Goal: Check status: Check status

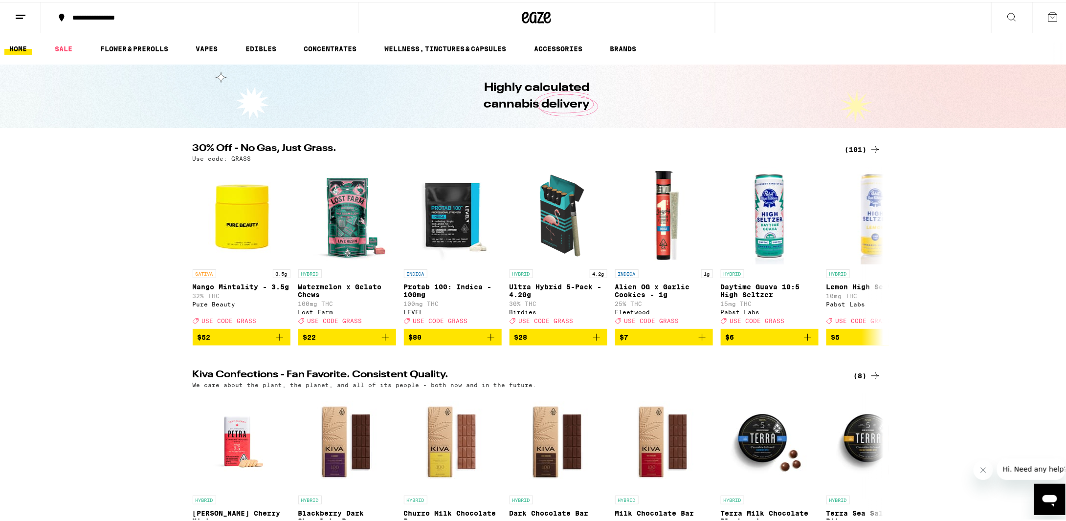
click at [1047, 19] on icon at bounding box center [1053, 15] width 12 height 12
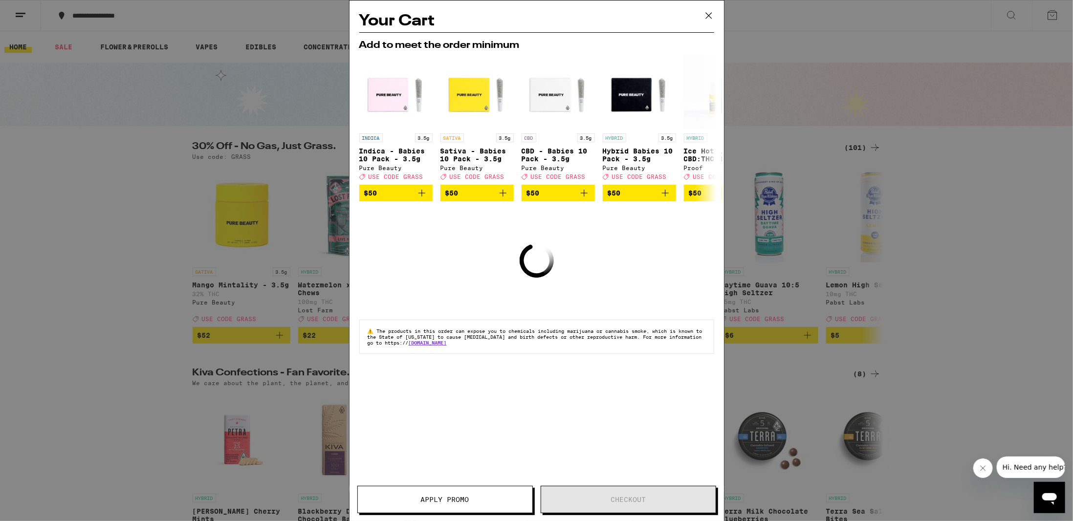
click at [711, 14] on icon at bounding box center [709, 16] width 6 height 6
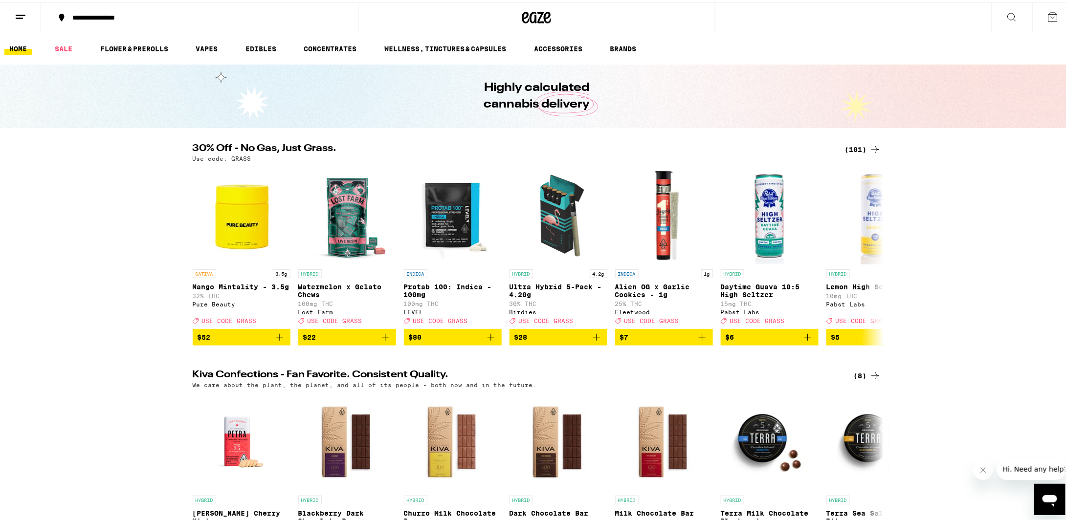
click at [26, 19] on button at bounding box center [20, 15] width 41 height 31
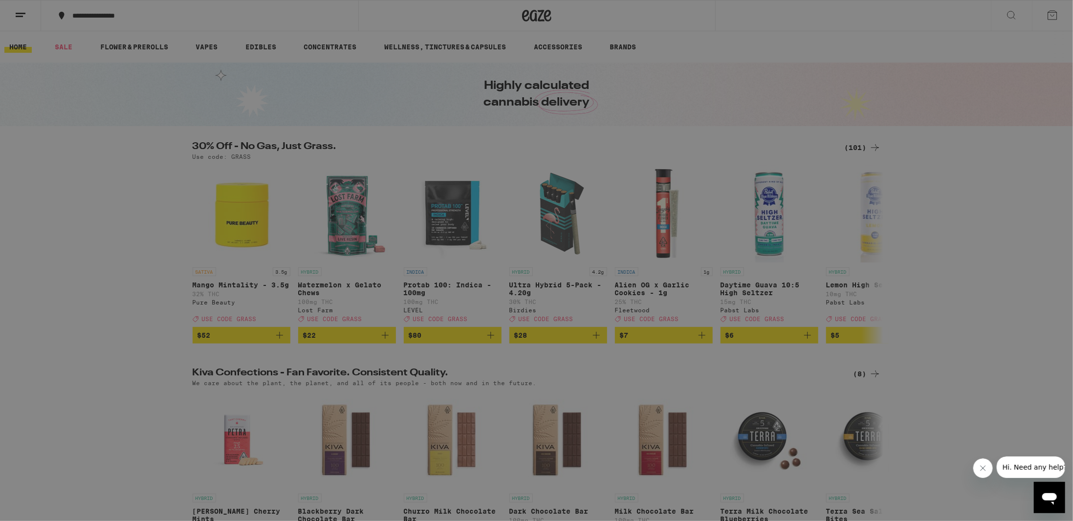
click at [88, 266] on link "Order History" at bounding box center [136, 263] width 172 height 12
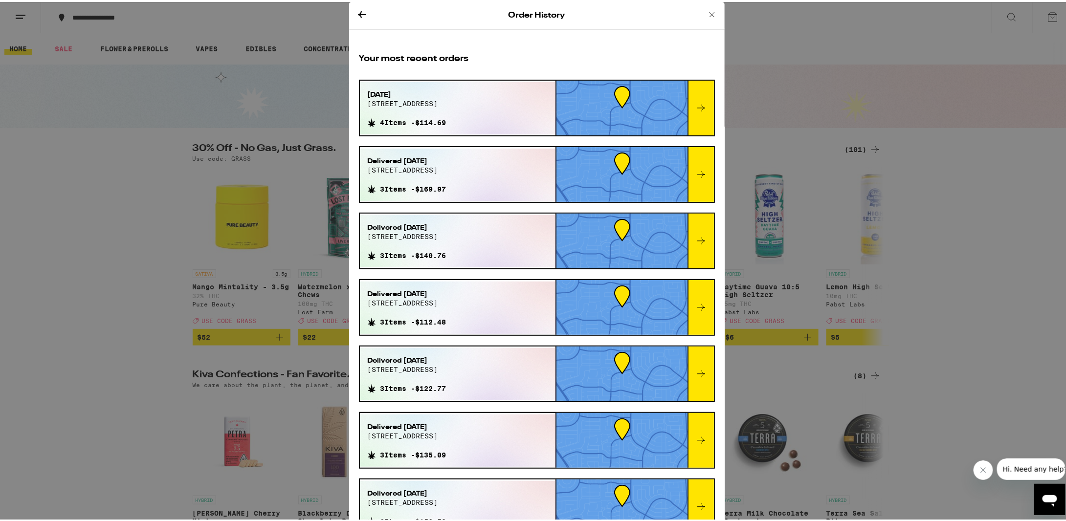
click at [496, 117] on div "[DATE][STREET_ADDRESS] 4 Items - $114.69" at bounding box center [458, 106] width 196 height 52
click at [695, 105] on icon at bounding box center [701, 106] width 12 height 12
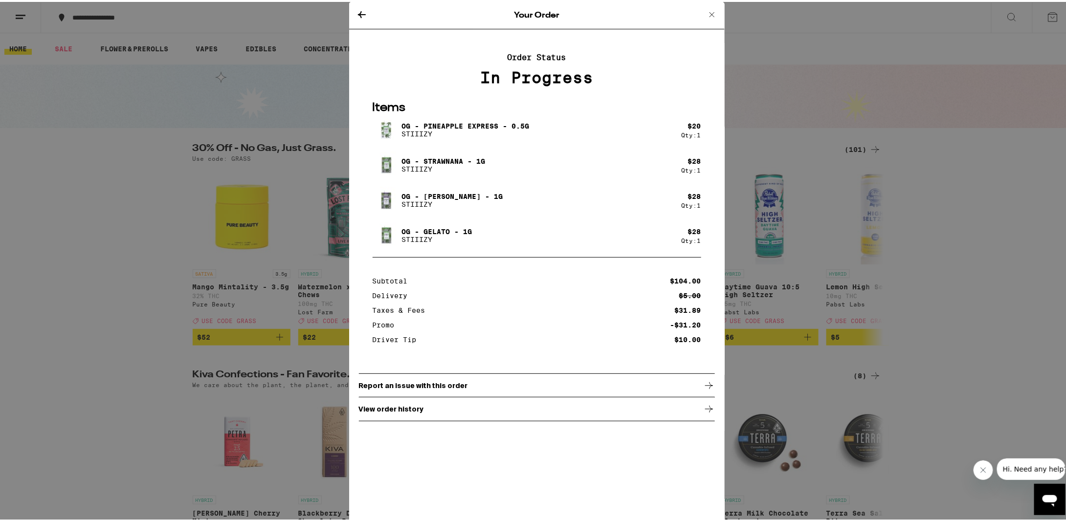
click at [402, 409] on p "View order history" at bounding box center [391, 407] width 65 height 8
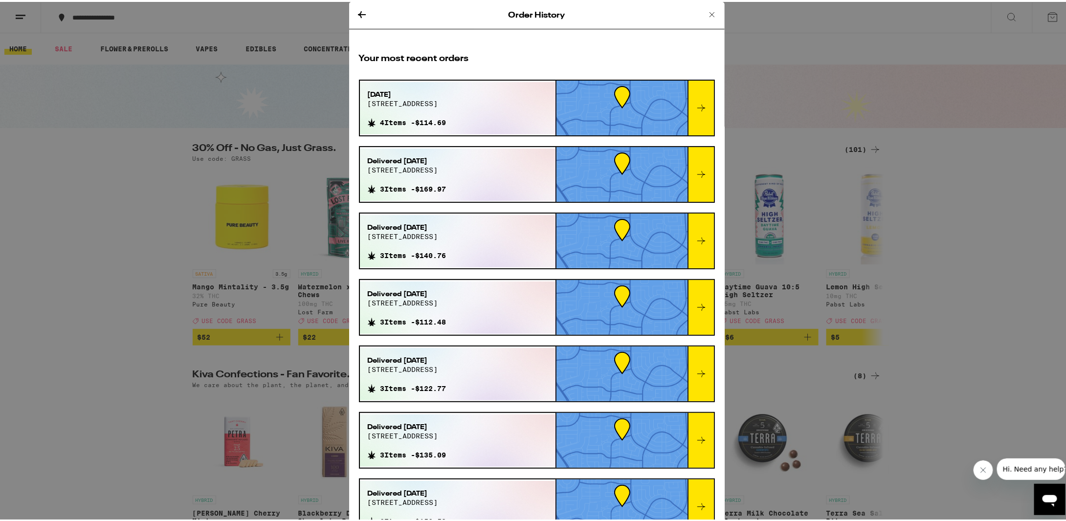
click at [695, 103] on icon at bounding box center [701, 106] width 12 height 12
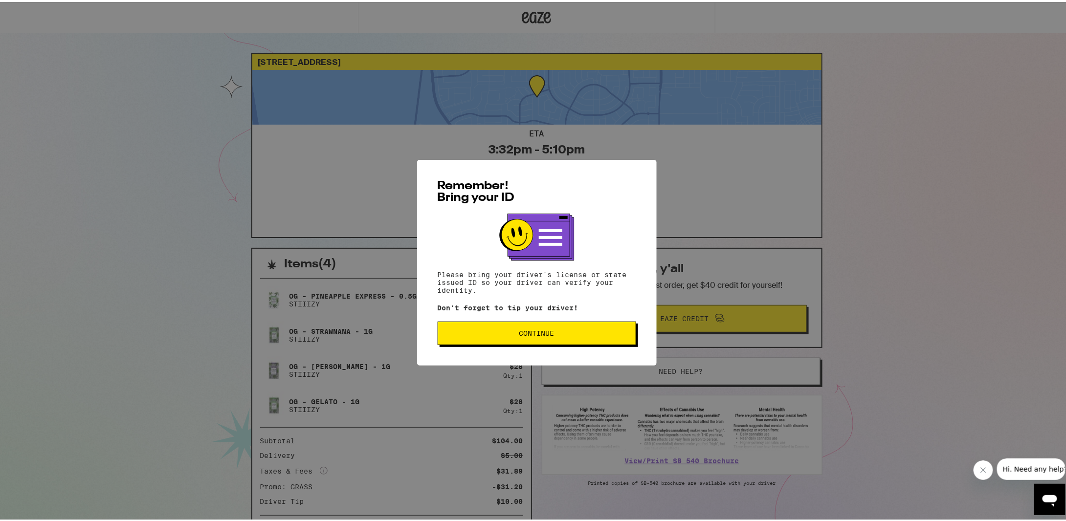
click at [520, 327] on button "Continue" at bounding box center [537, 331] width 199 height 23
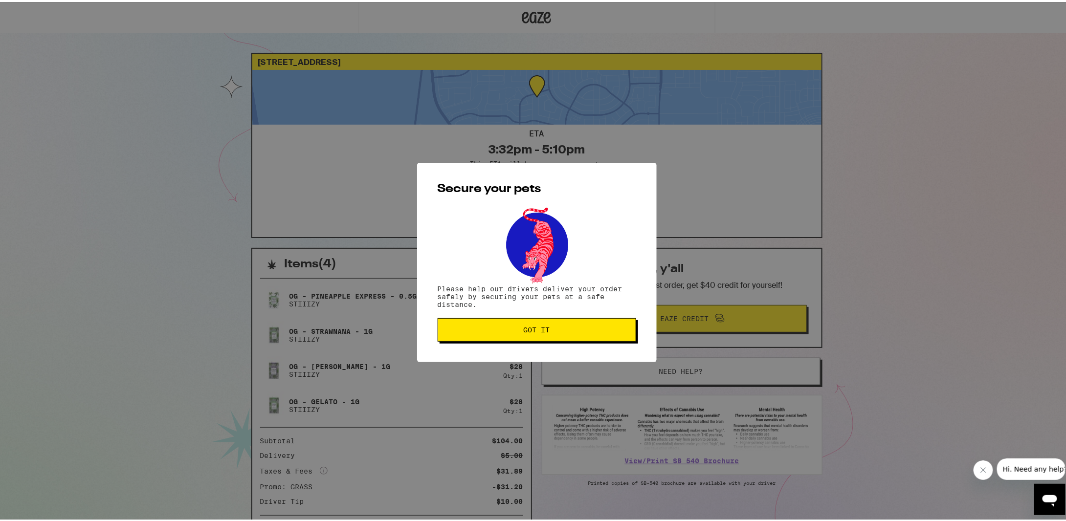
click at [524, 327] on span "Got it" at bounding box center [537, 328] width 26 height 7
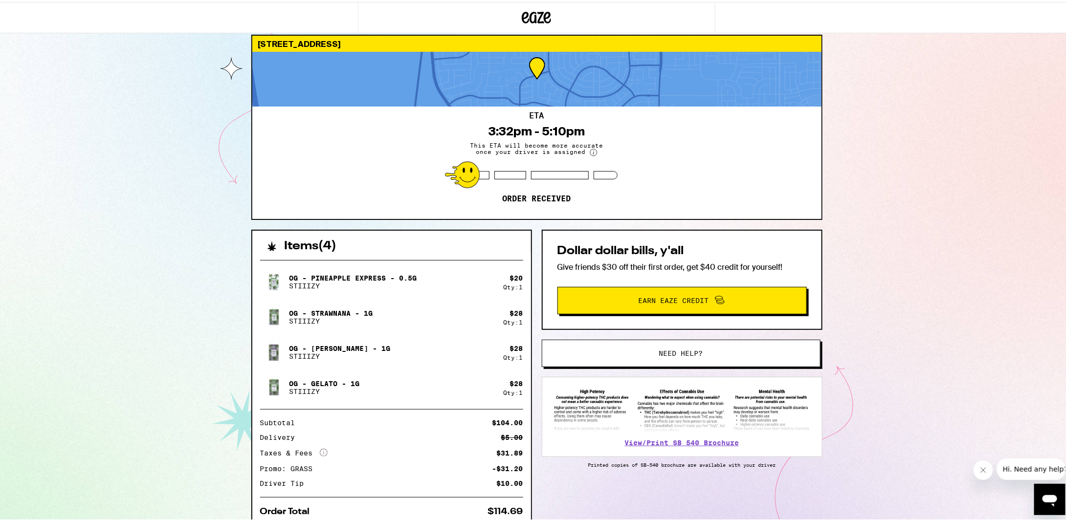
scroll to position [49, 0]
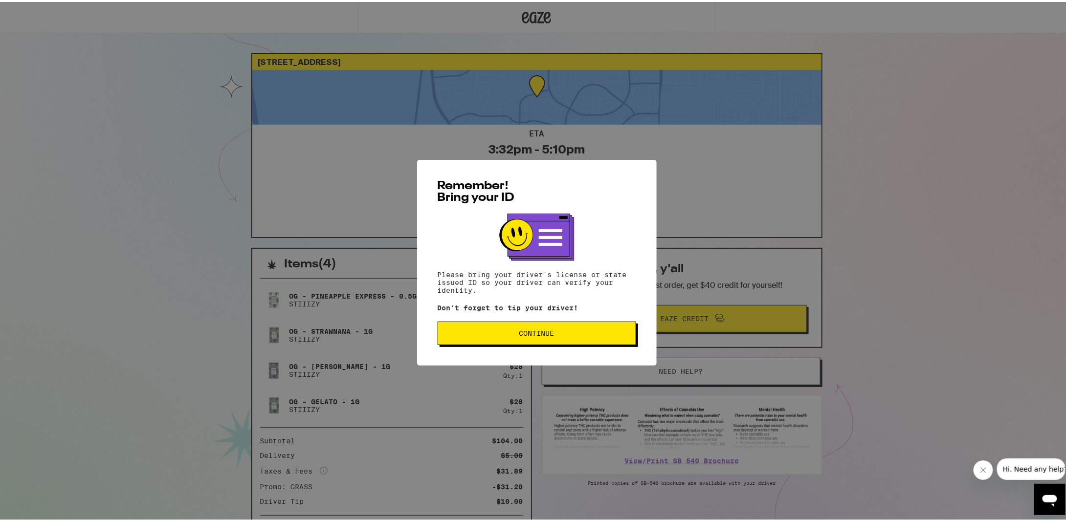
click at [530, 331] on span "Continue" at bounding box center [536, 331] width 35 height 7
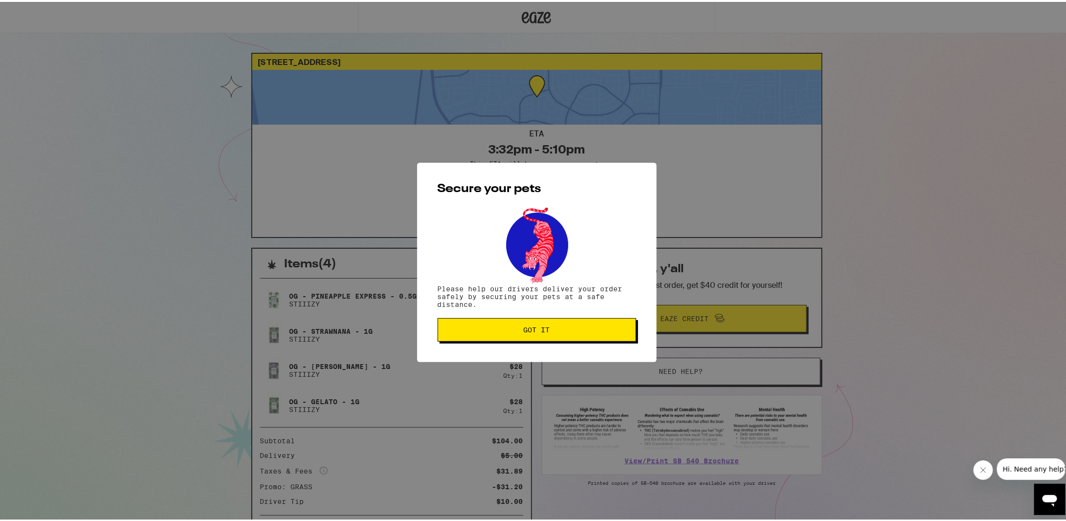
click at [516, 334] on button "Got it" at bounding box center [537, 327] width 199 height 23
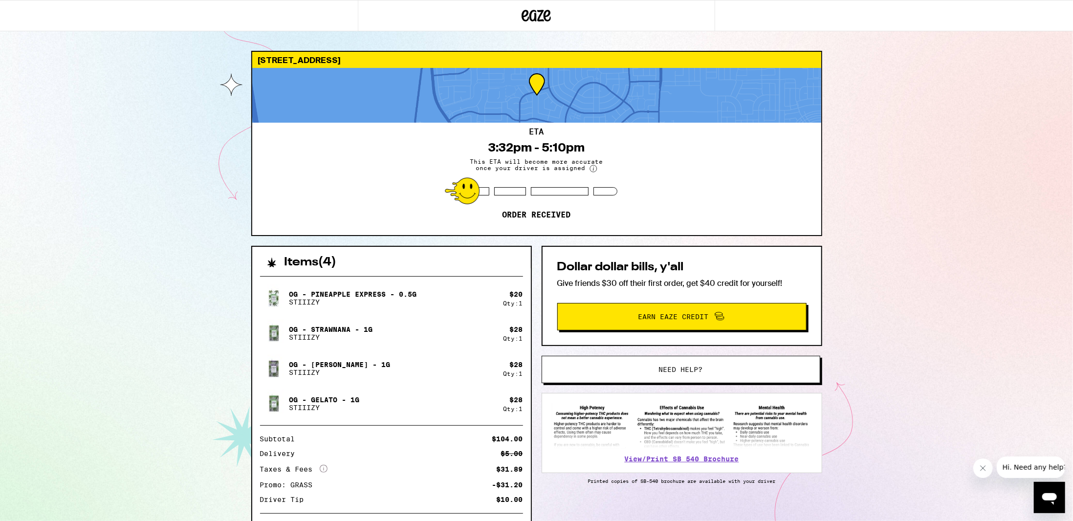
click at [194, 236] on div "10204 Jennick Way Elk Grove 95757 ETA 3:32pm - 5:10pm This ETA will become more…" at bounding box center [536, 290] width 1073 height 580
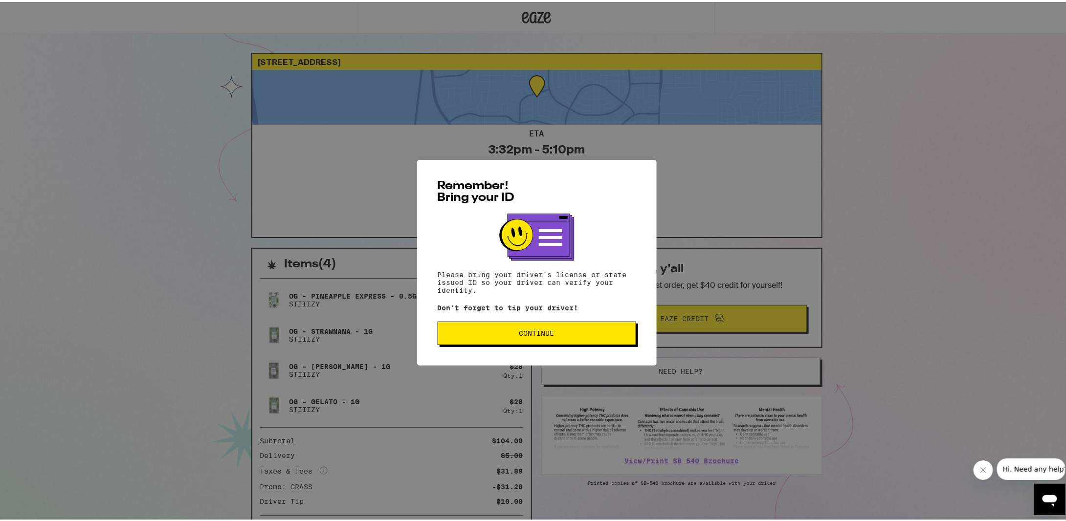
click at [519, 335] on span "Continue" at bounding box center [536, 331] width 35 height 7
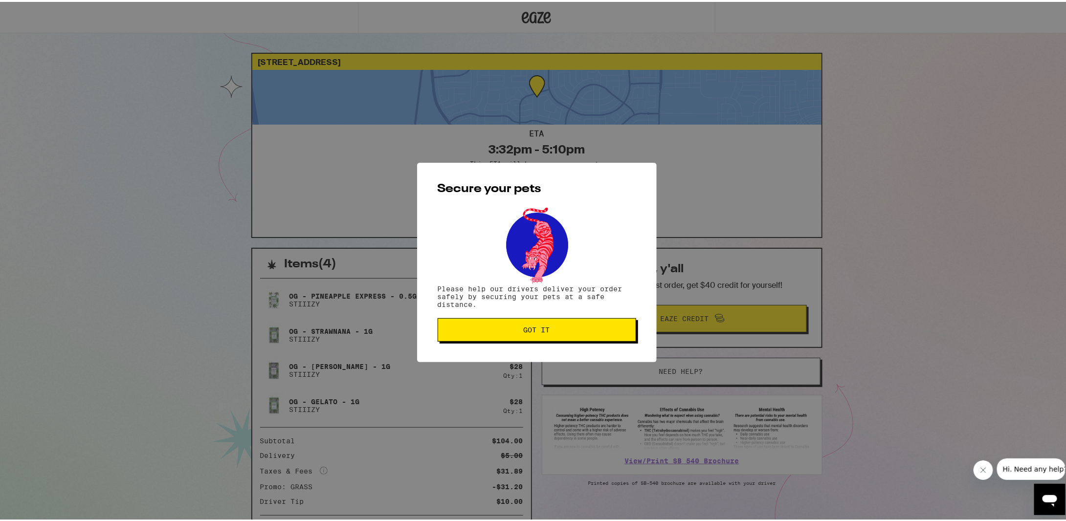
click at [526, 330] on span "Got it" at bounding box center [537, 328] width 26 height 7
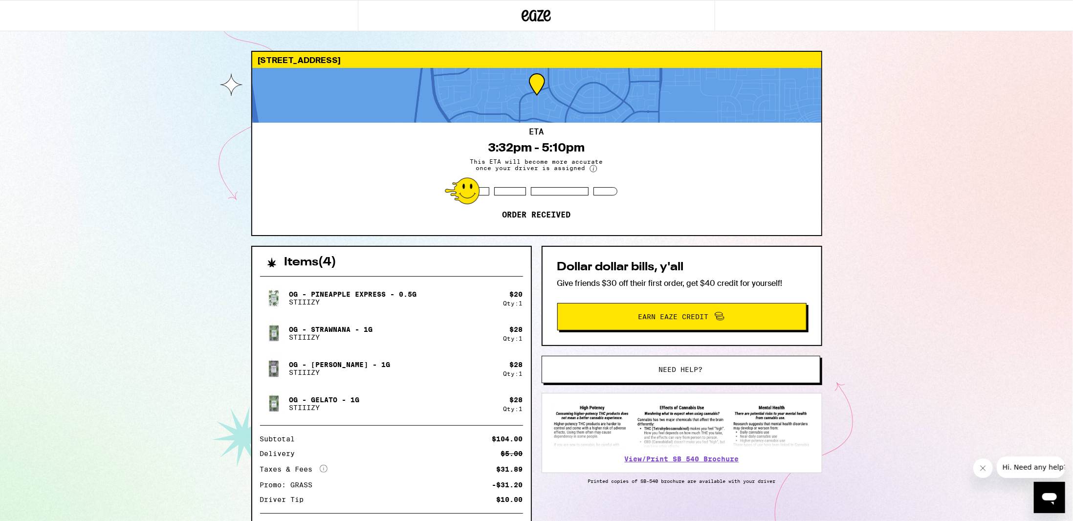
click at [593, 167] on icon at bounding box center [593, 169] width 1 height 4
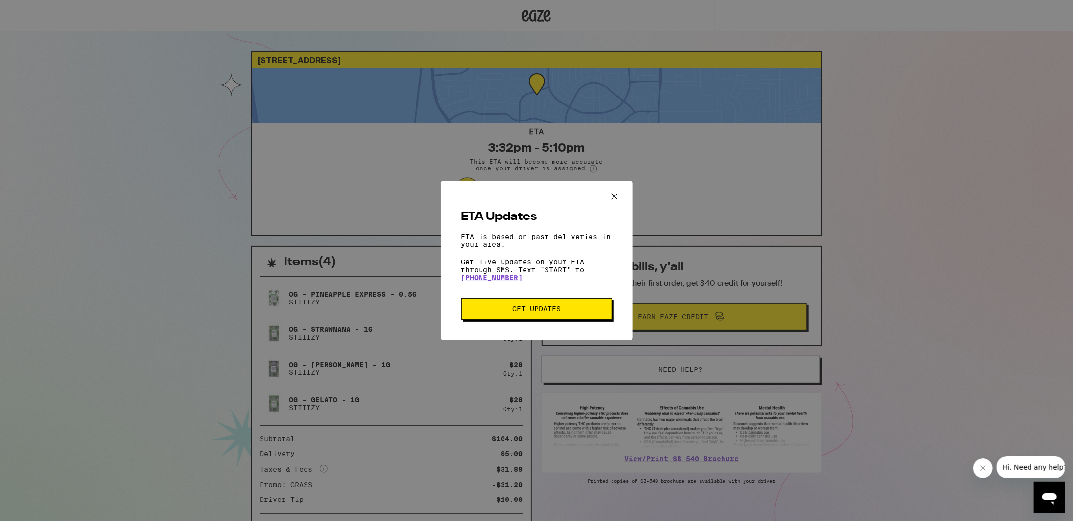
click at [422, 230] on div "ETA Updates ETA is based on past deliveries in your area. Get live updates on y…" at bounding box center [536, 260] width 1073 height 521
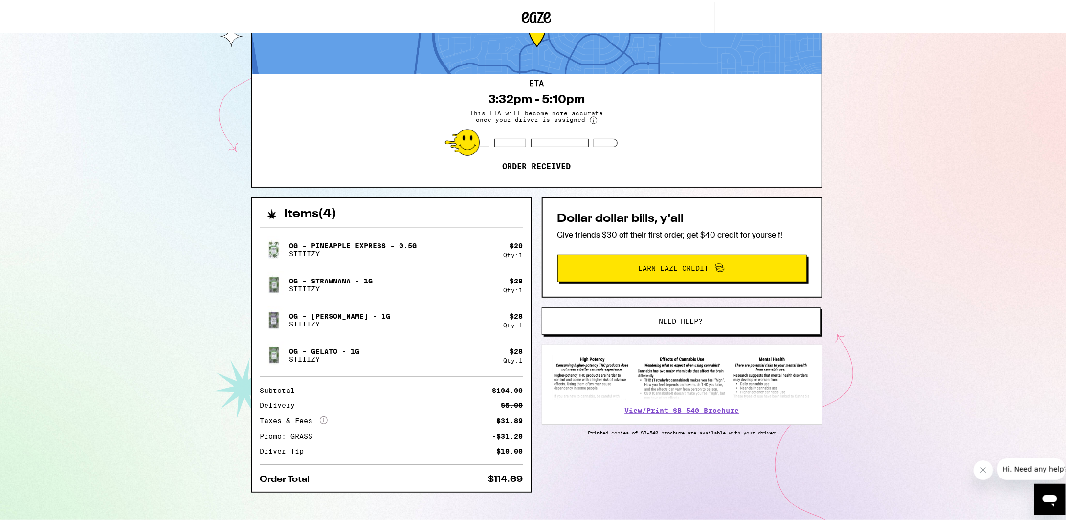
scroll to position [59, 0]
